Goal: Task Accomplishment & Management: Manage account settings

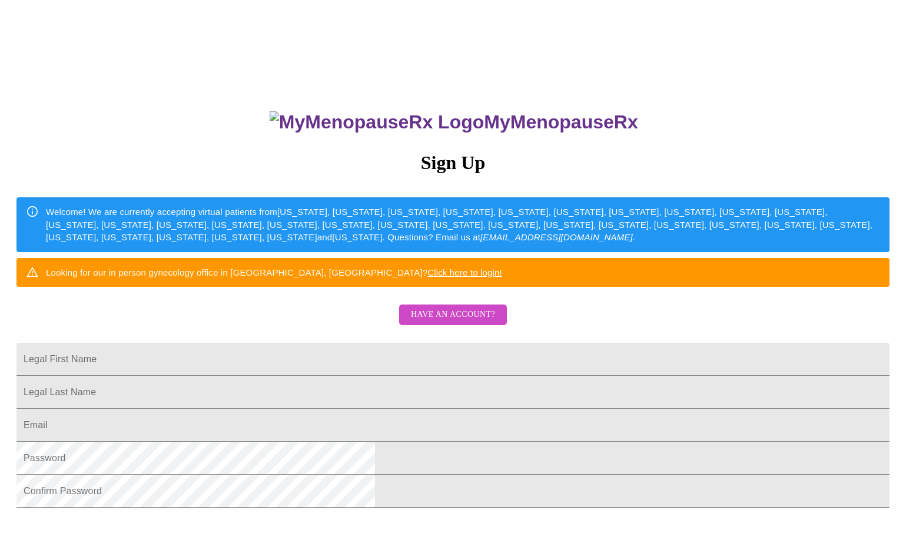
scroll to position [59, 0]
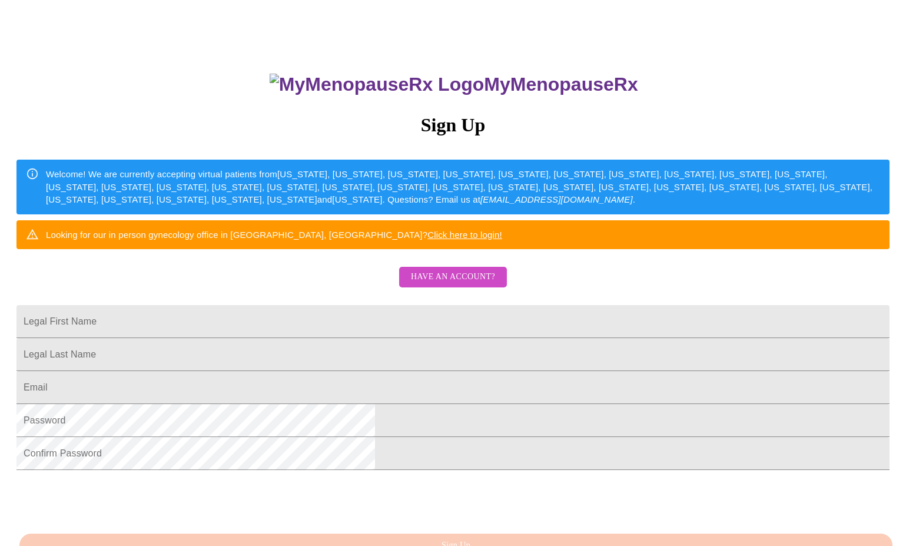
click at [454, 284] on span "Have an account?" at bounding box center [453, 277] width 84 height 15
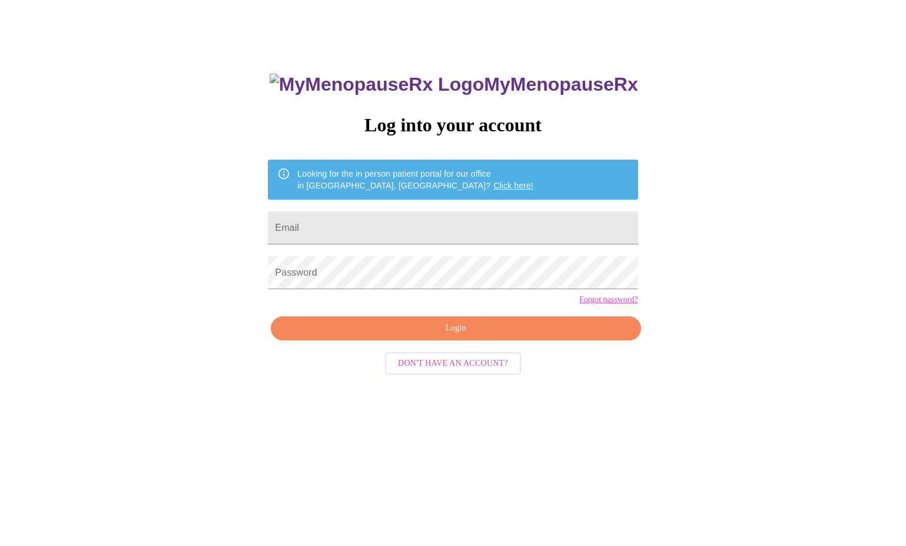
scroll to position [12, 0]
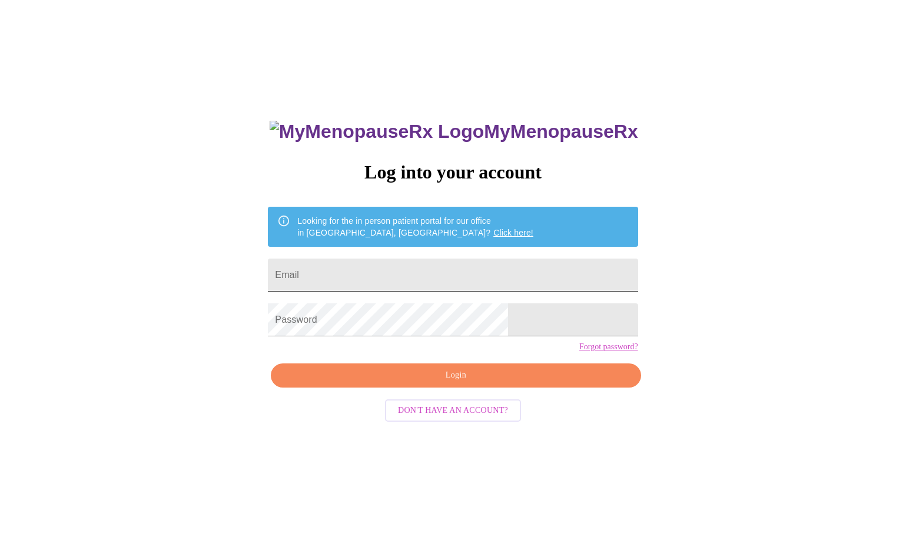
click at [389, 279] on input "Email" at bounding box center [453, 275] width 370 height 33
type input "[EMAIL_ADDRESS][DOMAIN_NAME]"
click at [487, 383] on span "Login" at bounding box center [455, 375] width 343 height 15
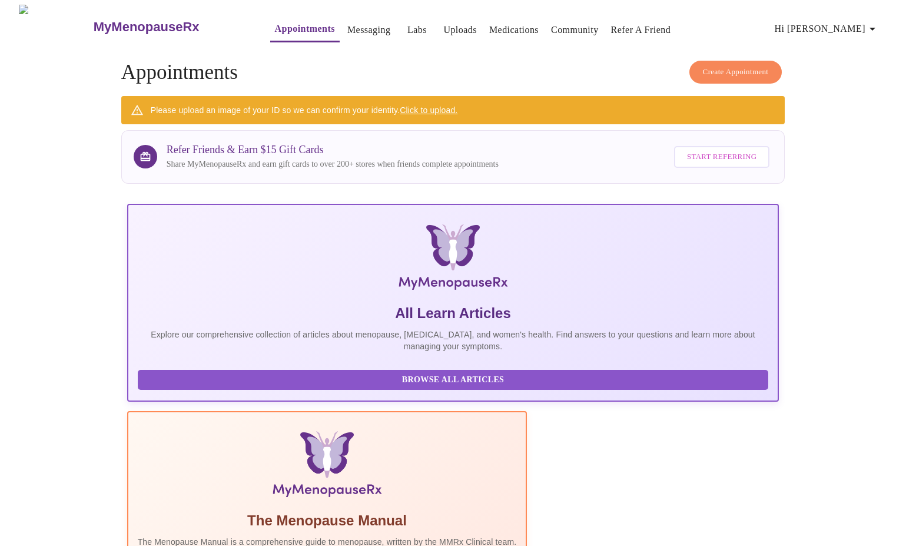
click at [875, 22] on icon "button" at bounding box center [873, 29] width 14 height 14
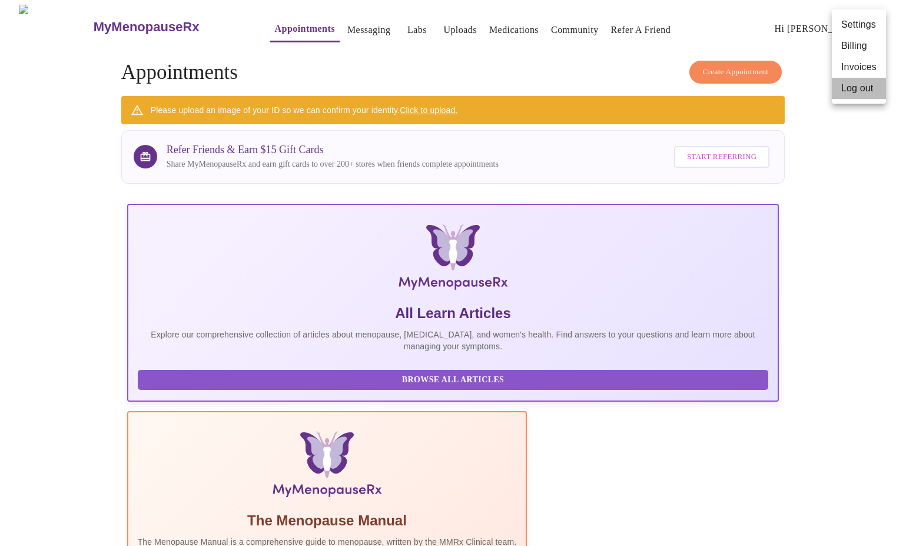
click at [862, 85] on li "Log out" at bounding box center [859, 88] width 54 height 21
